Goal: Navigation & Orientation: Find specific page/section

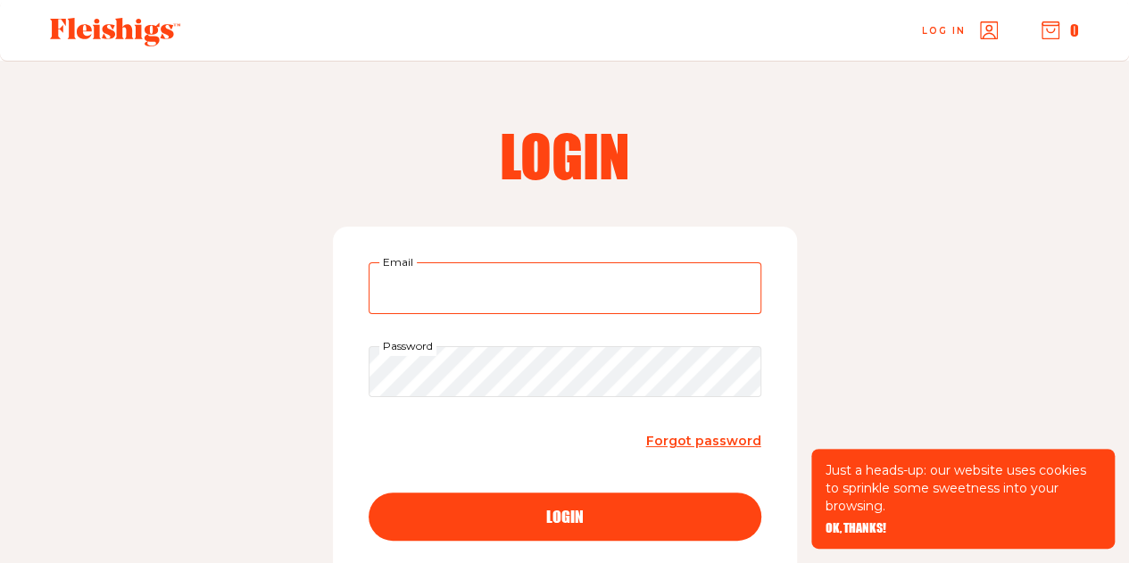
type input "csurowitzmd@gmail.com"
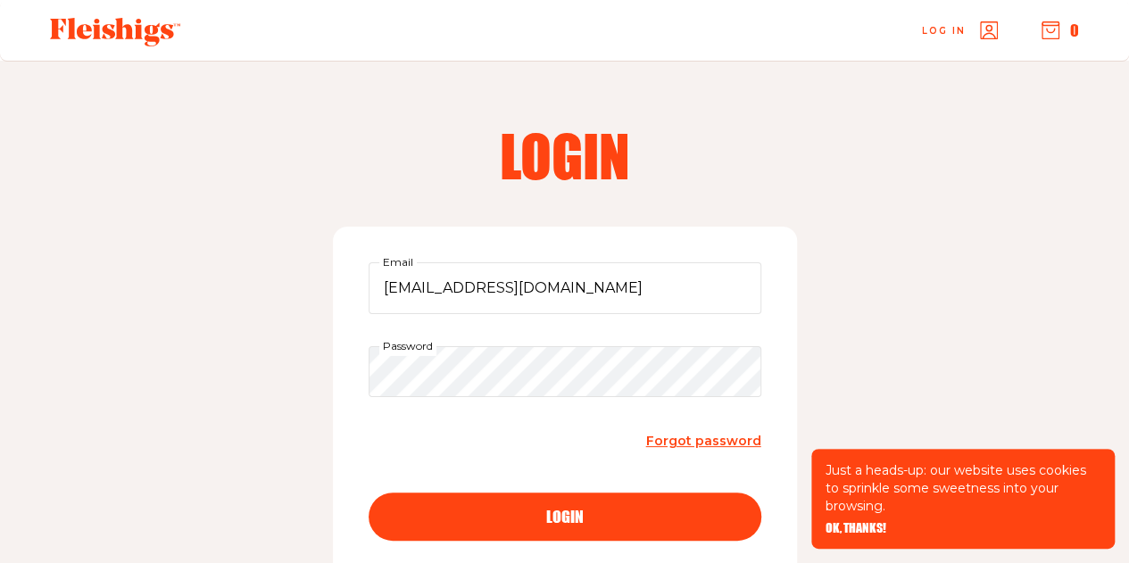
click at [528, 511] on div "login" at bounding box center [564, 517] width 321 height 16
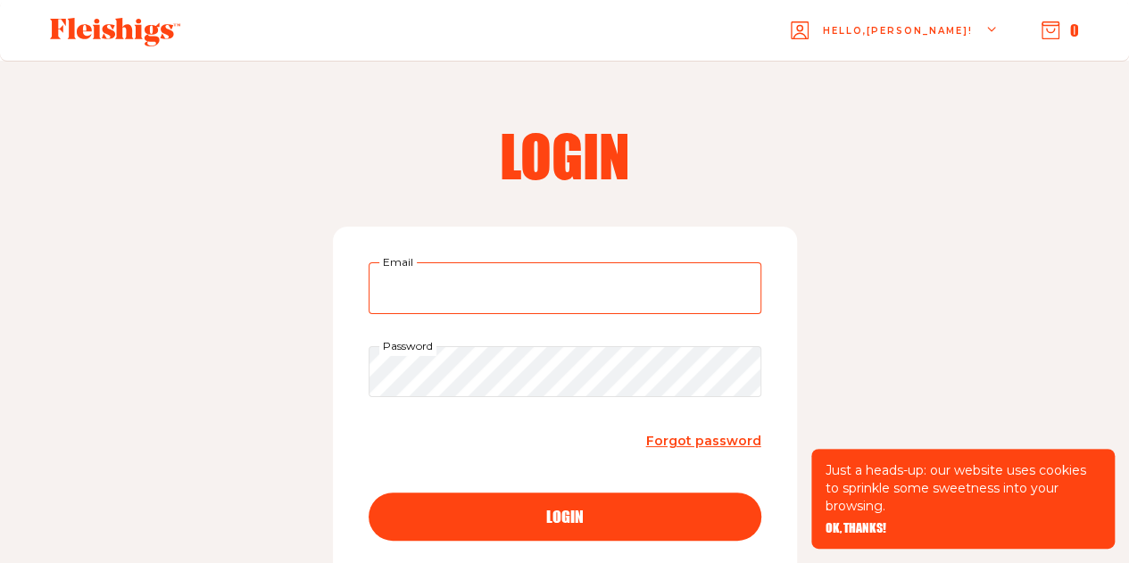
type input "csurowitzmd@gmail.com"
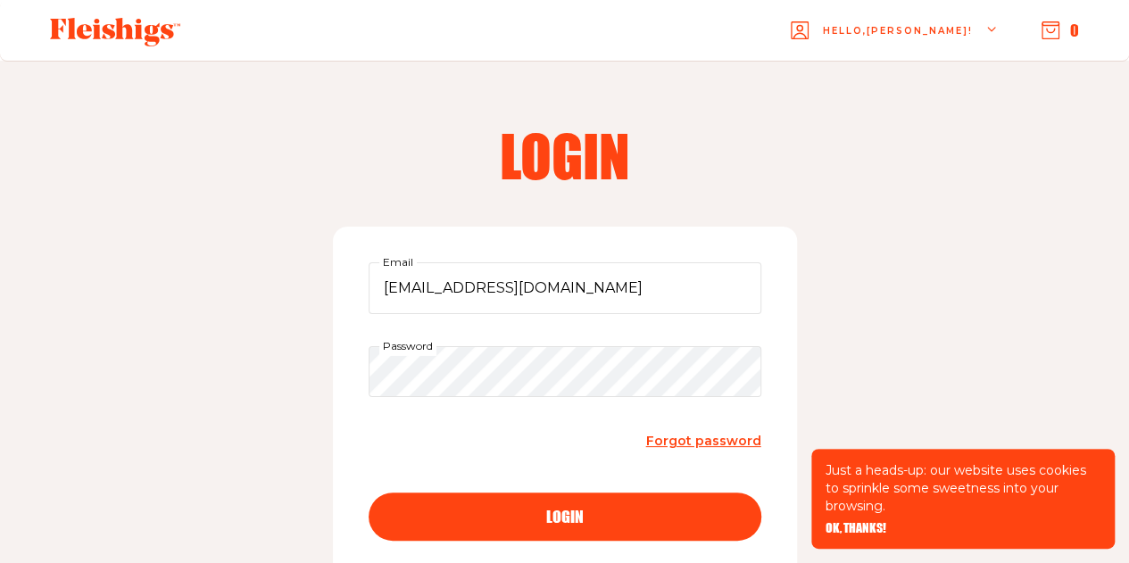
click at [596, 515] on div "login" at bounding box center [564, 517] width 321 height 16
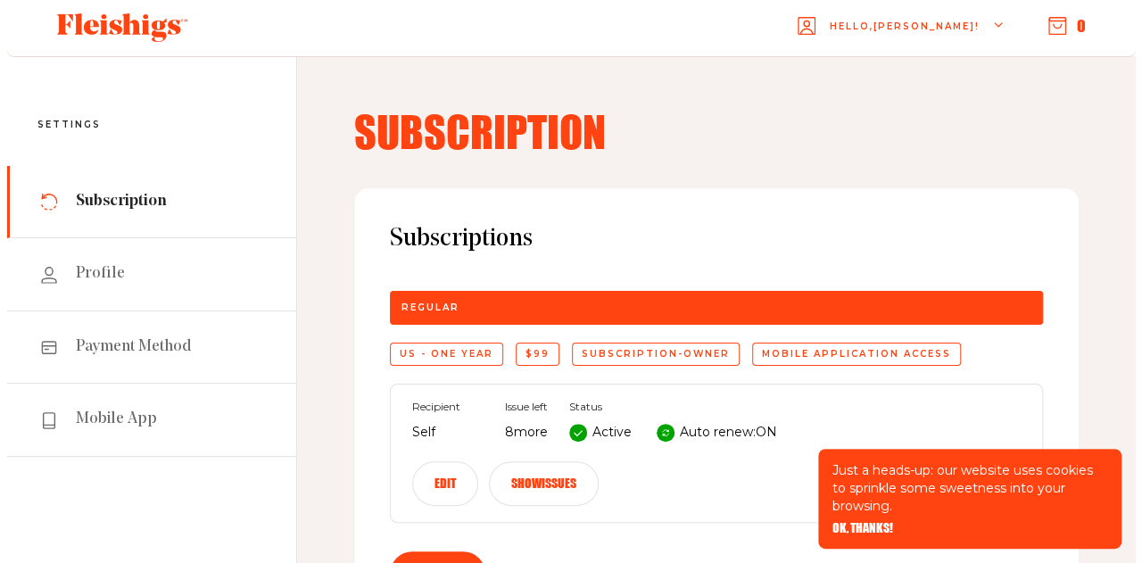
scroll to position [4, 0]
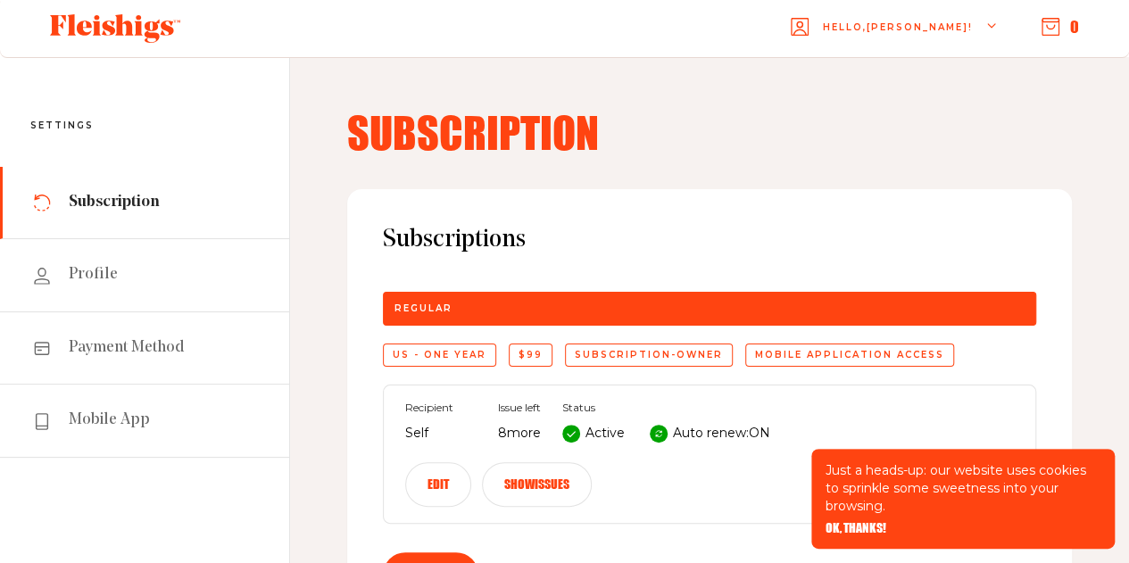
click at [1048, 24] on icon "button" at bounding box center [1051, 27] width 18 height 18
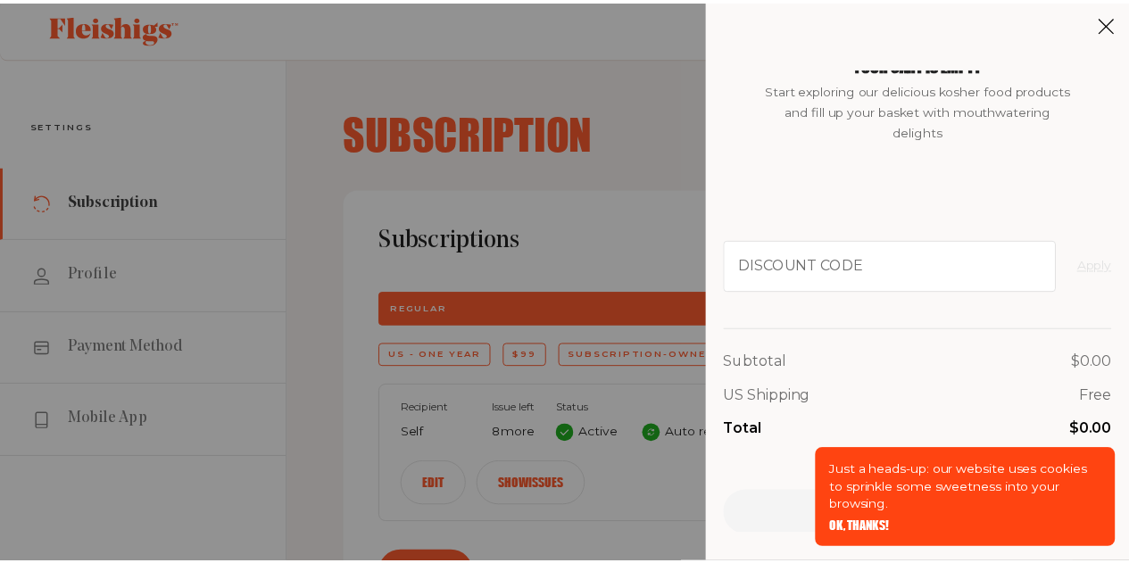
scroll to position [0, 0]
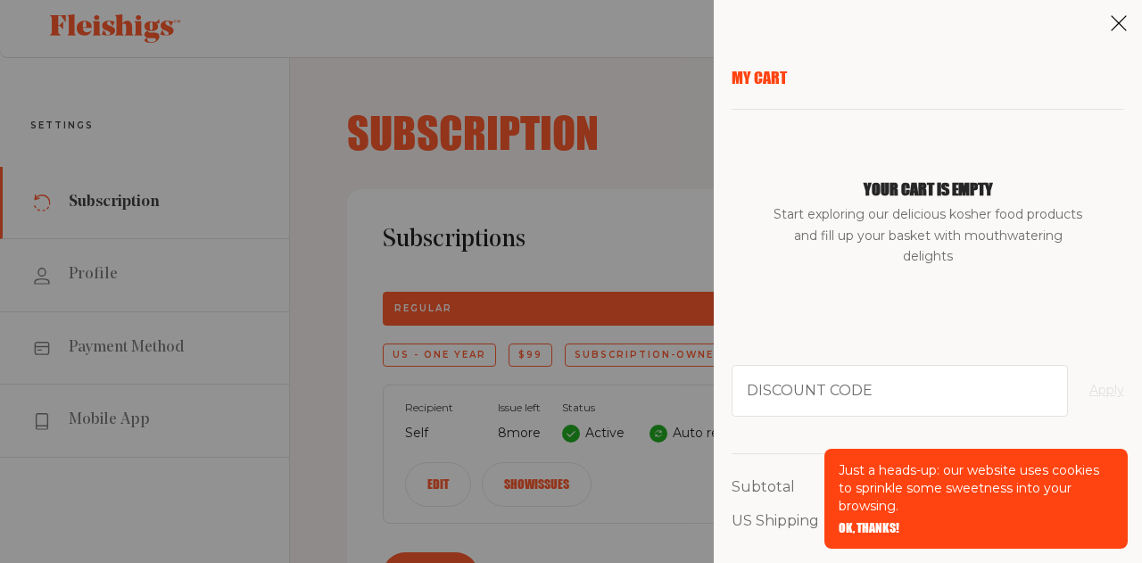
click at [1112, 24] on icon at bounding box center [1119, 23] width 18 height 18
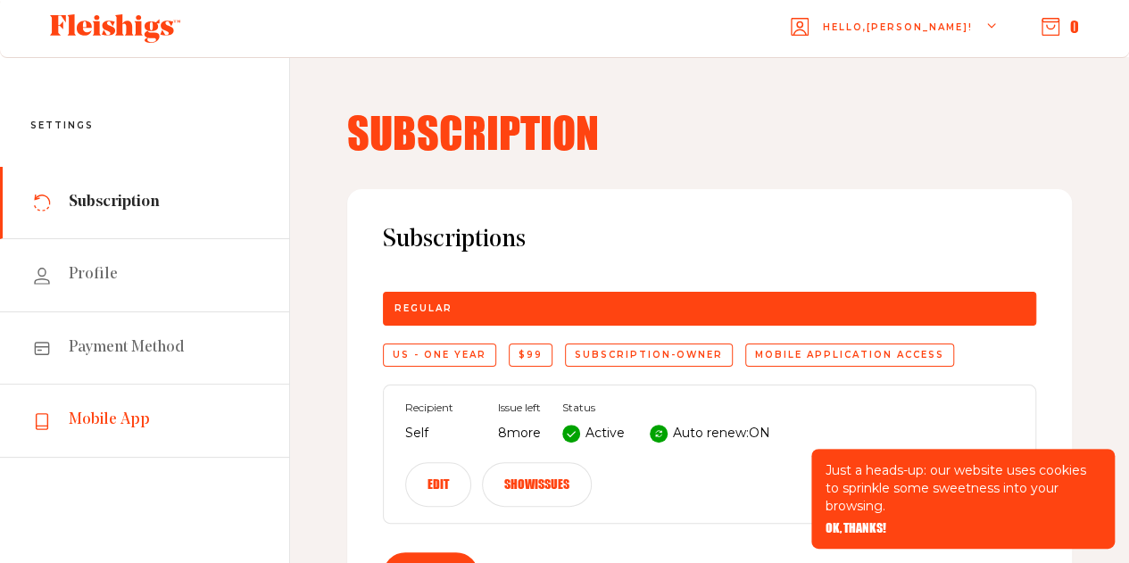
click at [125, 419] on span "Mobile App" at bounding box center [109, 420] width 81 height 21
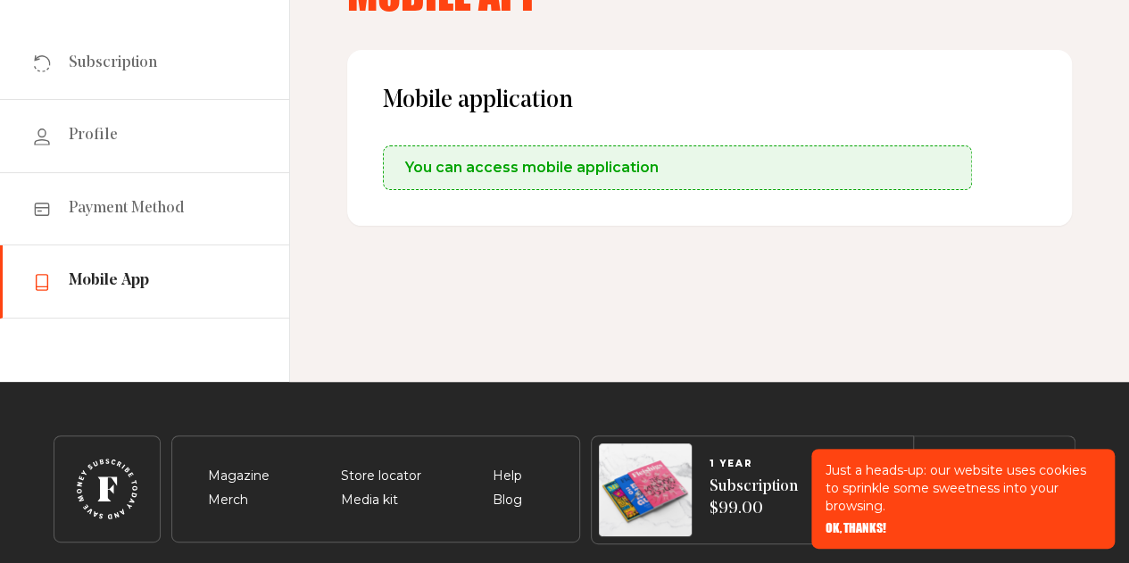
scroll to position [134, 0]
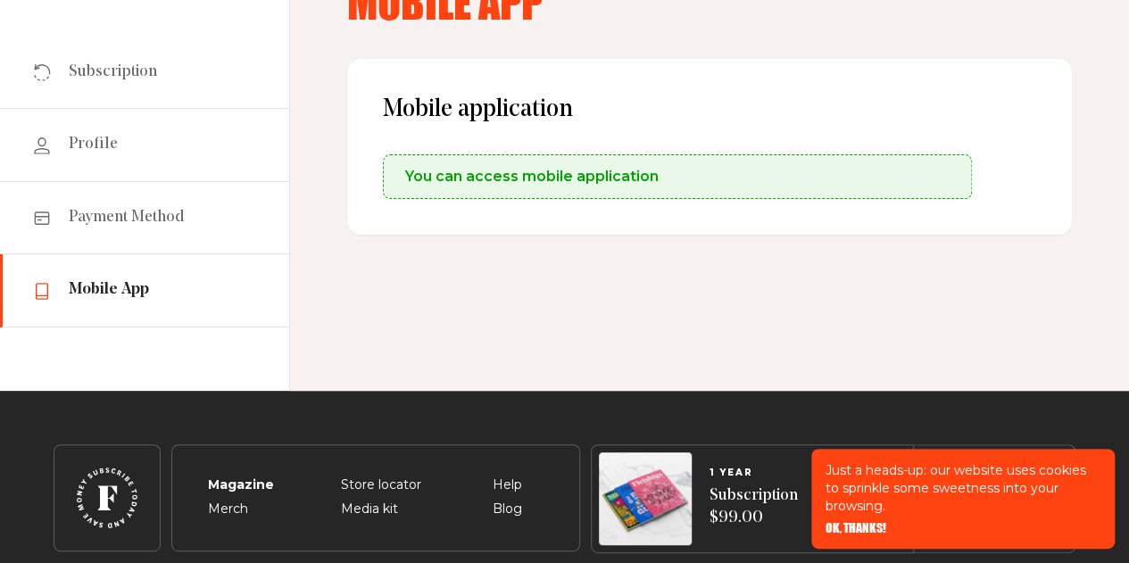
click at [253, 476] on span "Magazine" at bounding box center [239, 464] width 62 height 21
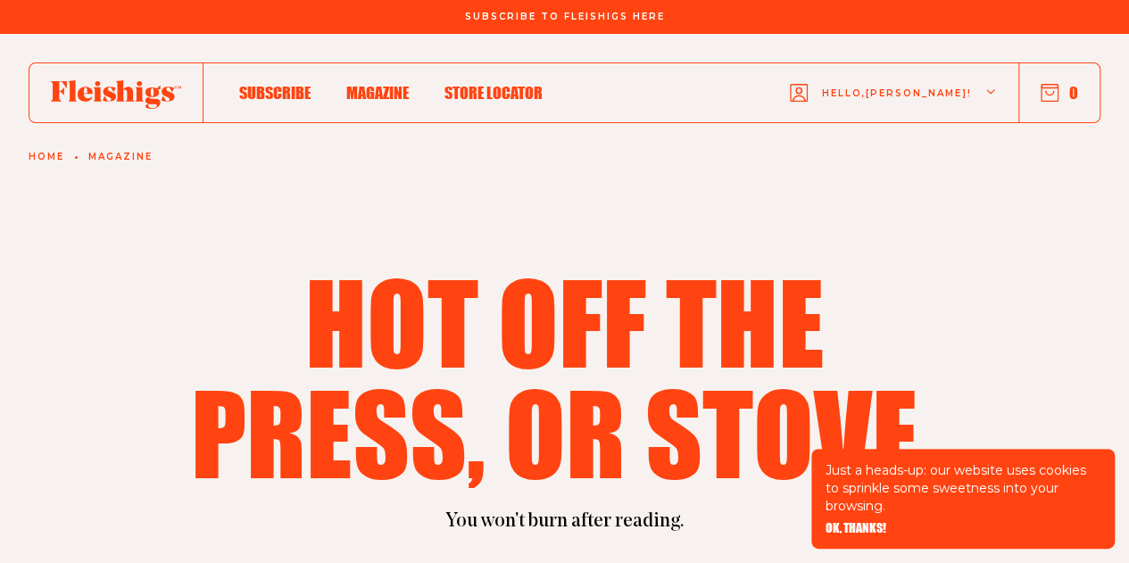
click at [93, 96] on icon at bounding box center [116, 94] width 130 height 29
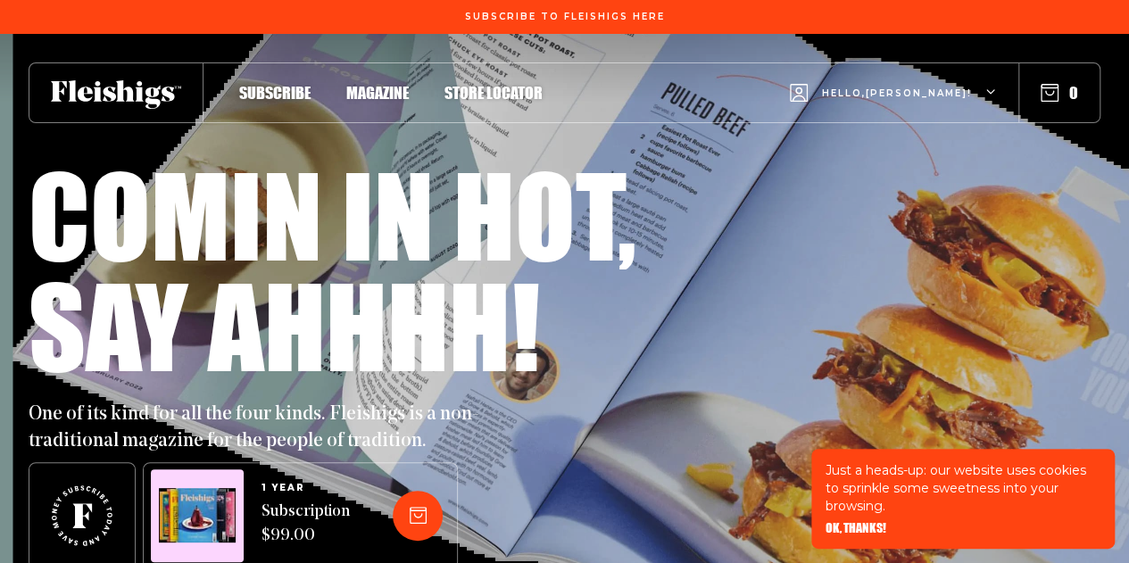
click at [1074, 92] on button "0" at bounding box center [1059, 93] width 37 height 20
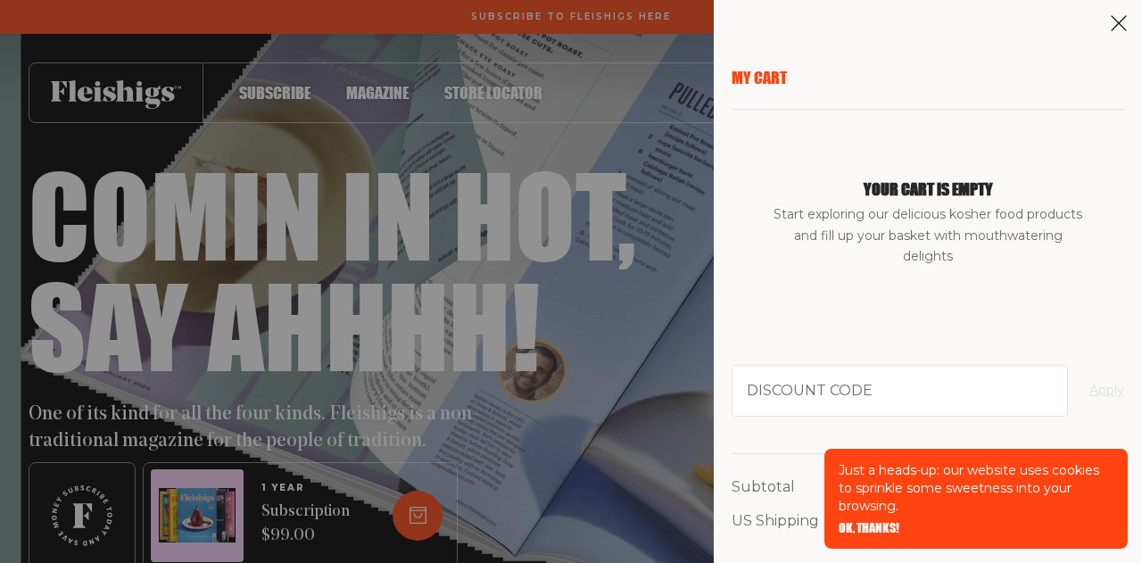
click at [1116, 21] on icon at bounding box center [1119, 23] width 18 height 18
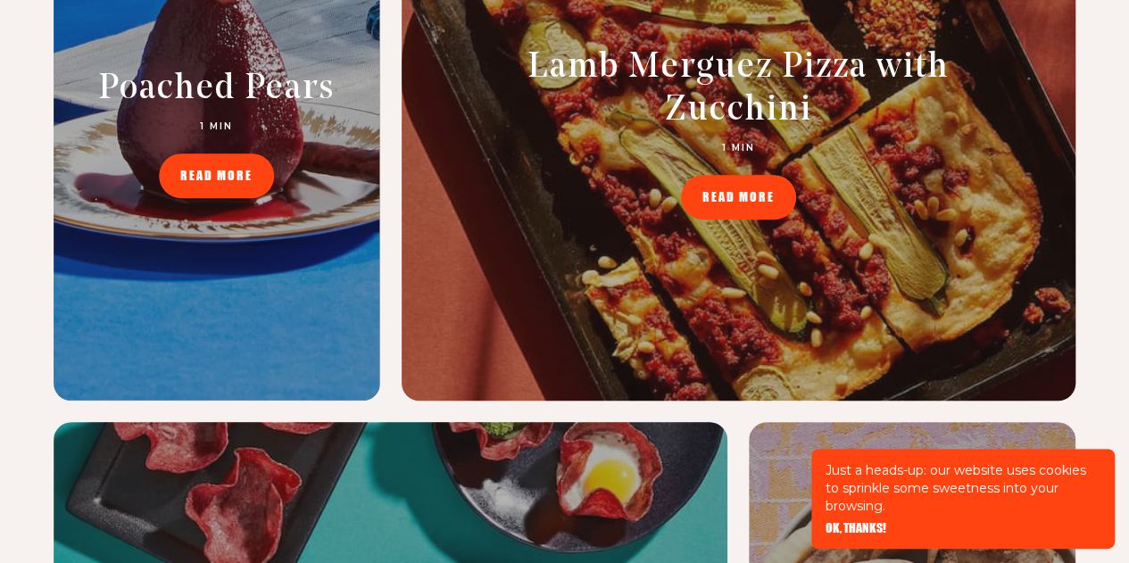
scroll to position [7266, 0]
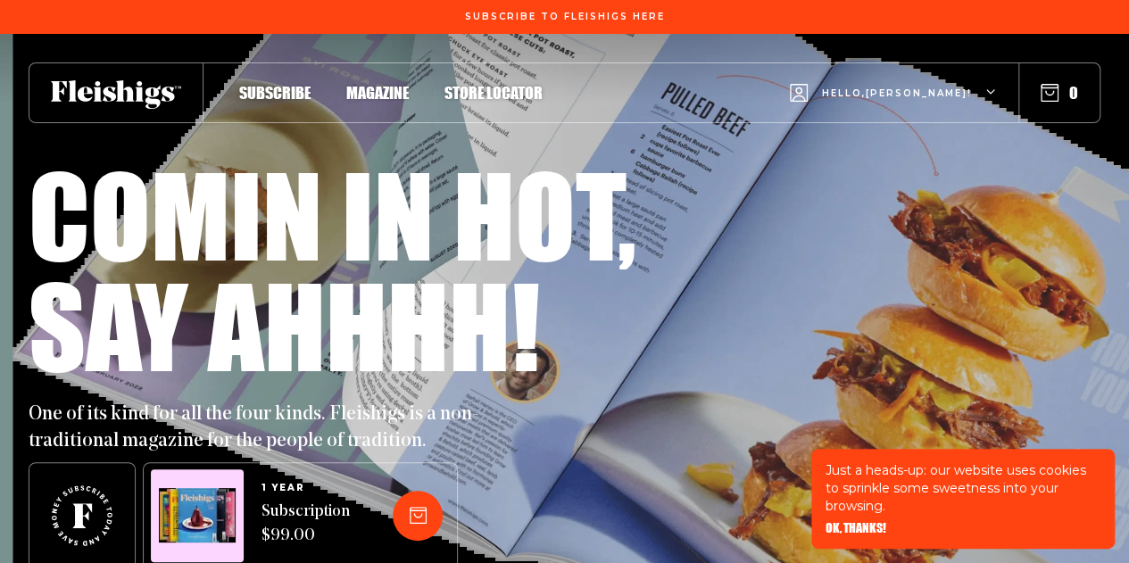
click at [808, 92] on icon "button" at bounding box center [799, 93] width 18 height 18
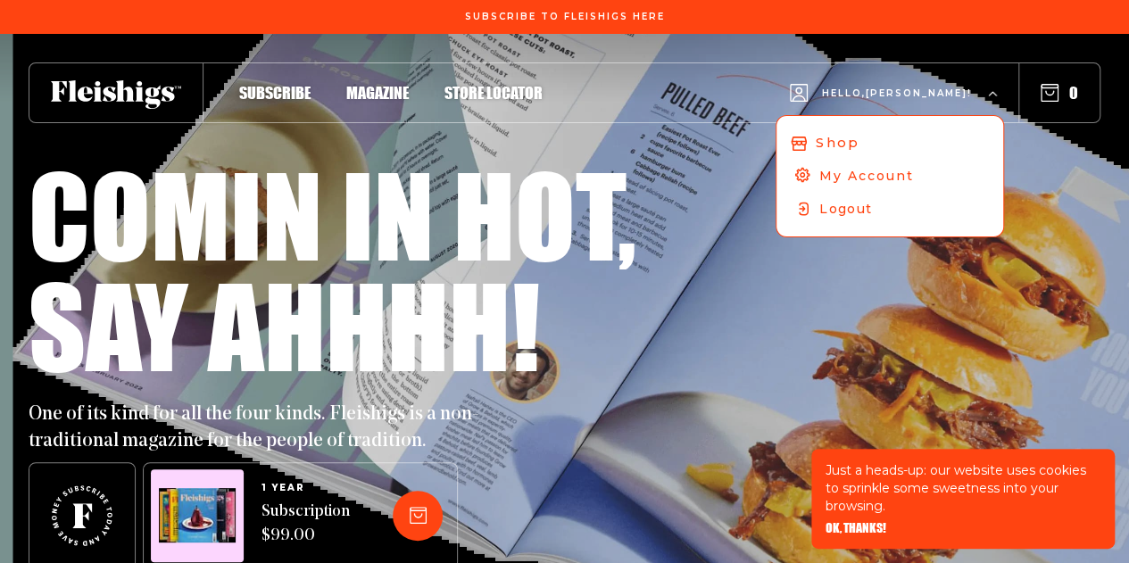
click at [859, 147] on span "Shop" at bounding box center [837, 143] width 43 height 20
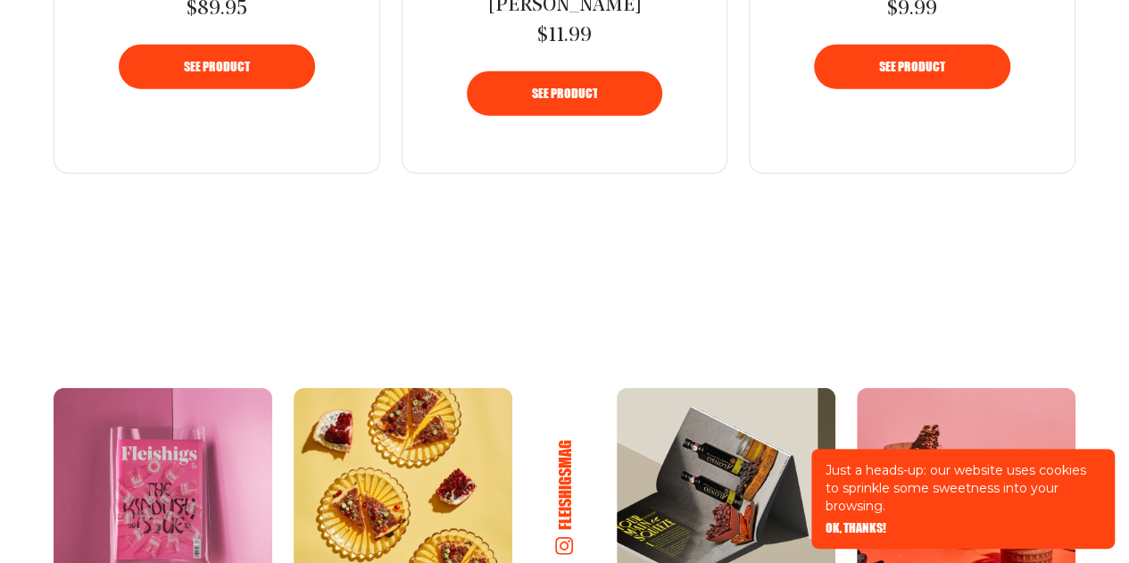
scroll to position [1917, 0]
